Goal: Task Accomplishment & Management: Use online tool/utility

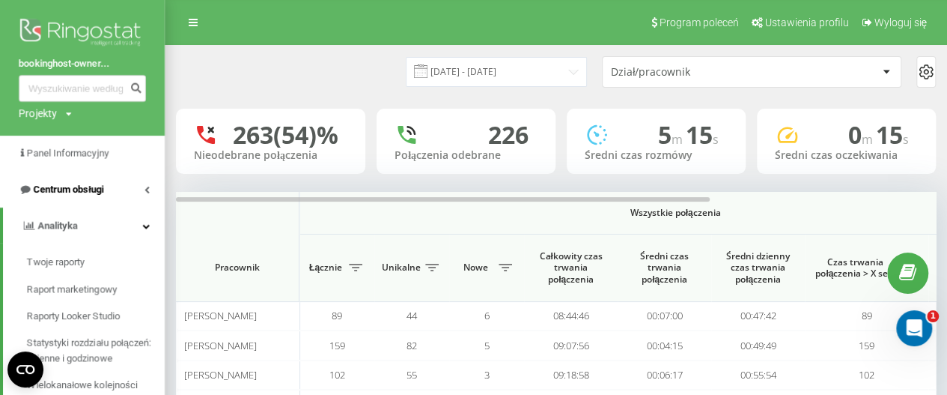
click at [143, 186] on link "Centrum obsługi" at bounding box center [82, 189] width 165 height 36
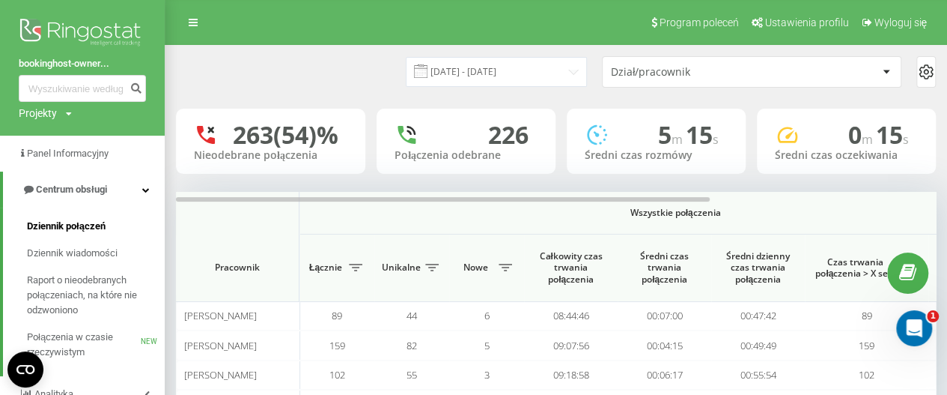
click at [76, 226] on span "Dziennik połączeń" at bounding box center [66, 226] width 79 height 15
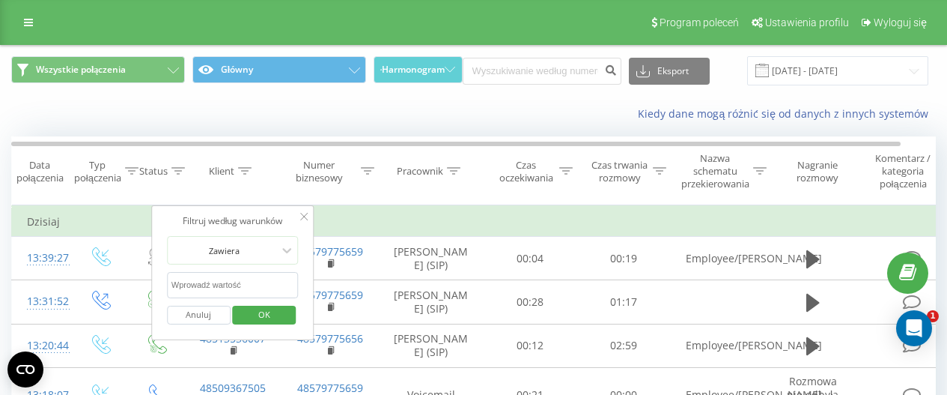
click at [228, 282] on input "text" at bounding box center [233, 285] width 132 height 26
click at [255, 306] on span "OK" at bounding box center [264, 314] width 42 height 23
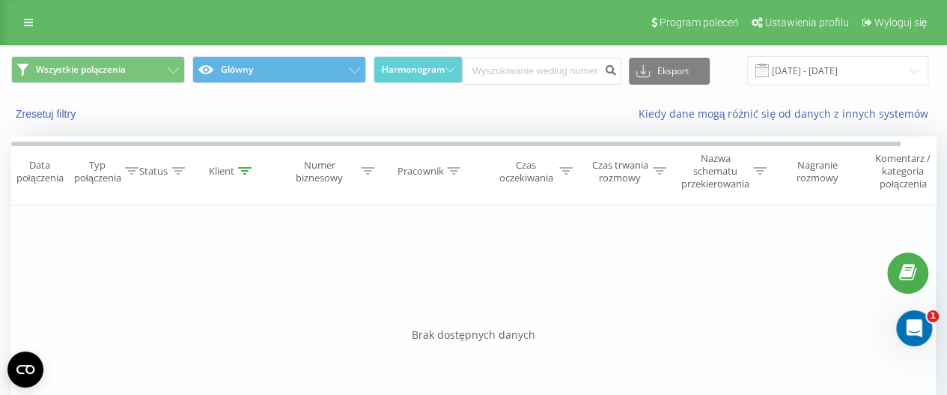
click at [243, 171] on icon at bounding box center [244, 170] width 13 height 7
click at [190, 282] on input "506 492 720" at bounding box center [233, 285] width 132 height 26
type input "506492720"
click at [255, 314] on span "OK" at bounding box center [264, 314] width 42 height 23
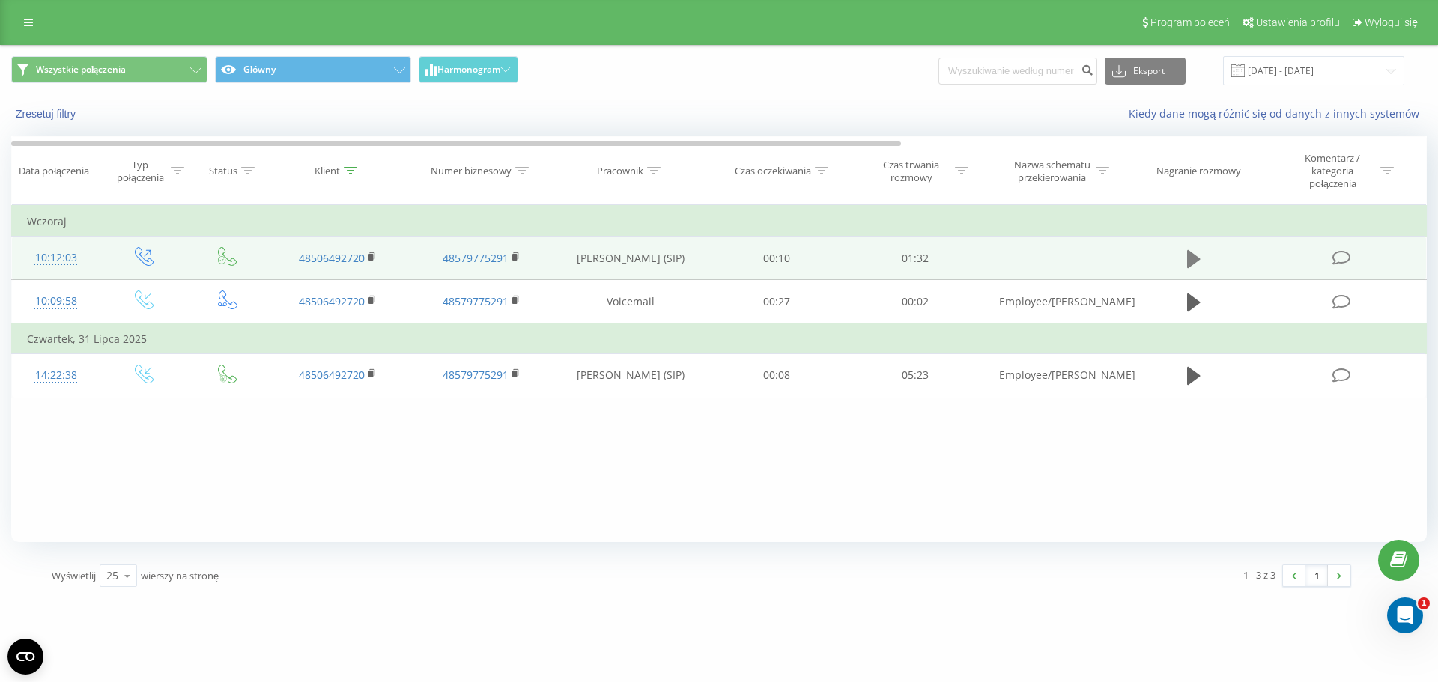
click at [946, 266] on icon at bounding box center [1193, 259] width 13 height 21
